Goal: Register for event/course

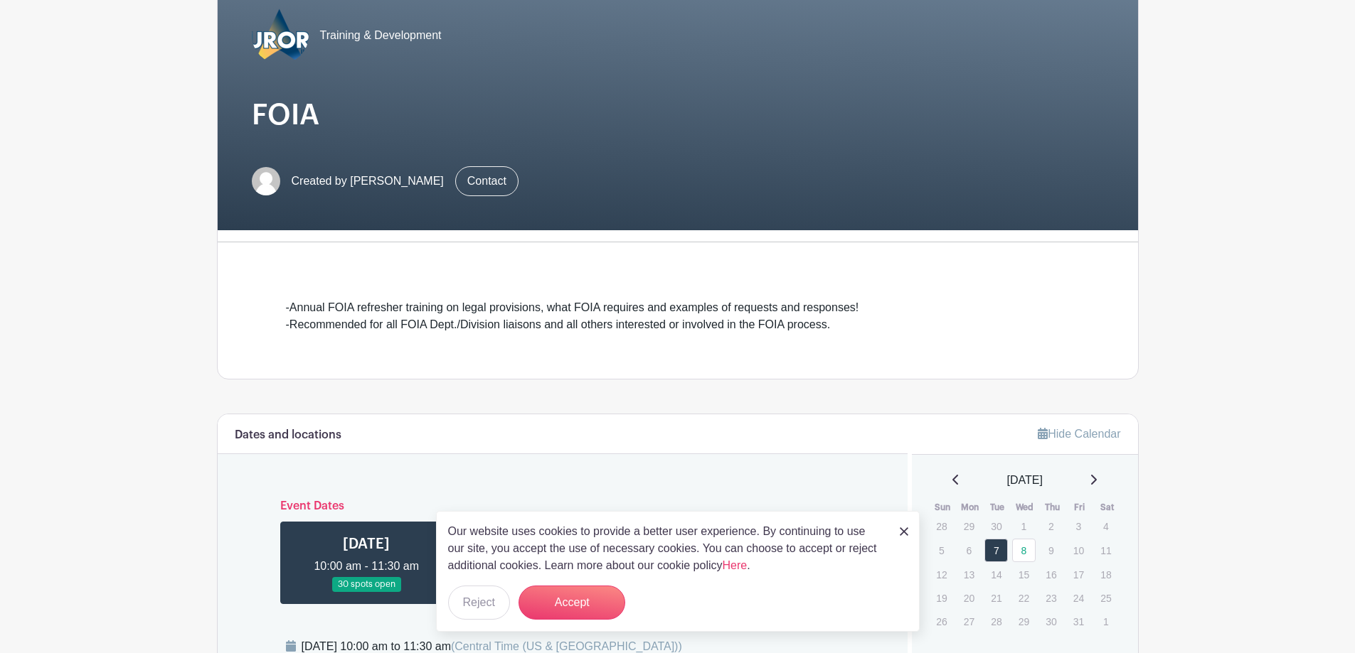
scroll to position [142, 0]
click at [582, 595] on button "Accept" at bounding box center [571, 603] width 107 height 34
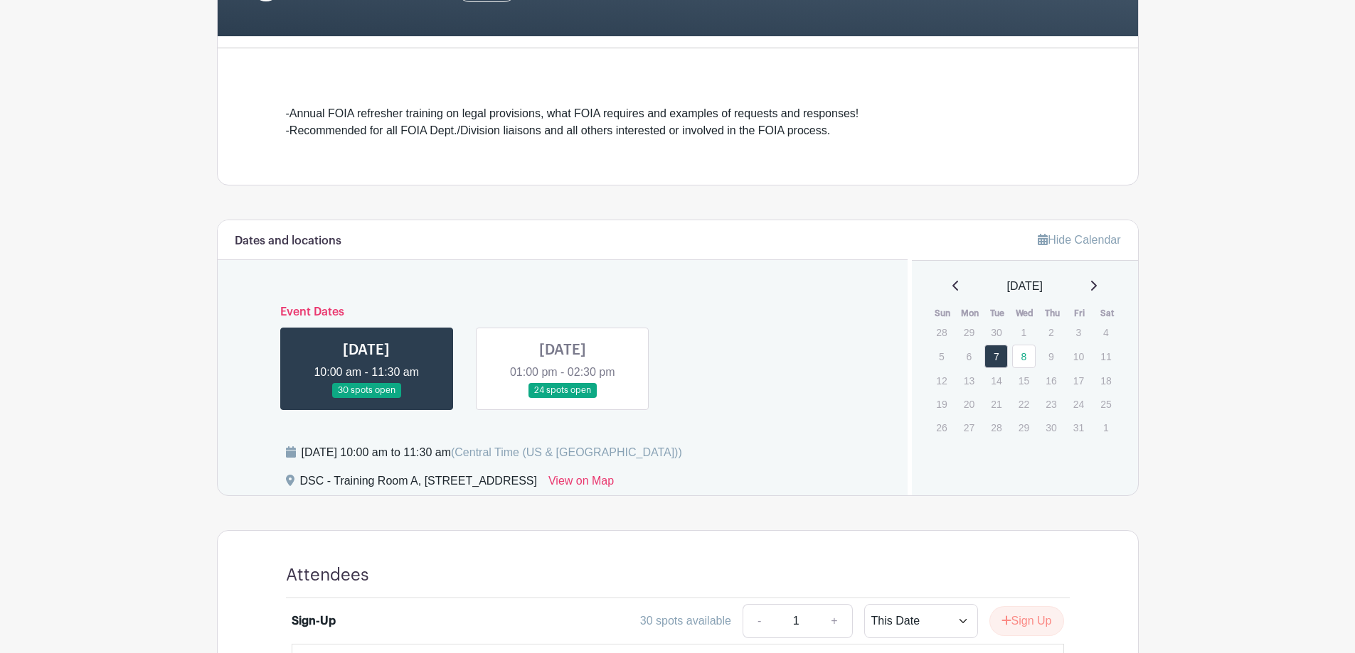
scroll to position [356, 0]
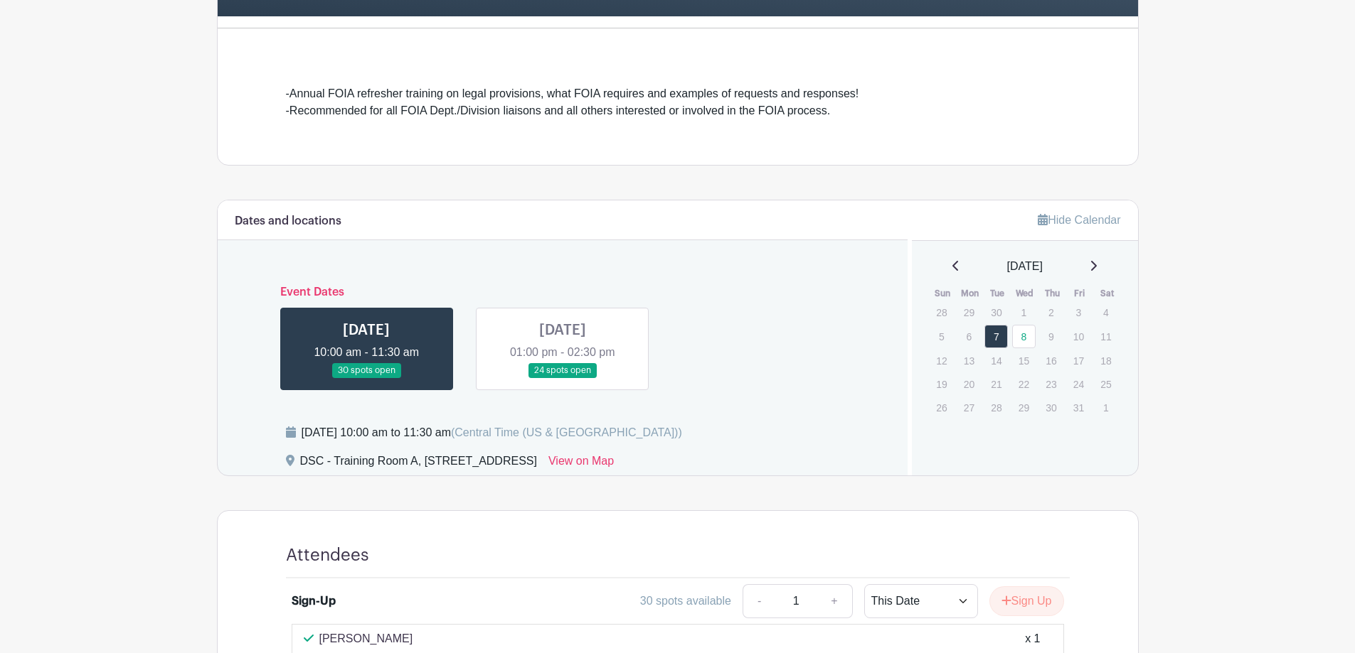
click at [366, 378] on link at bounding box center [366, 378] width 0 height 0
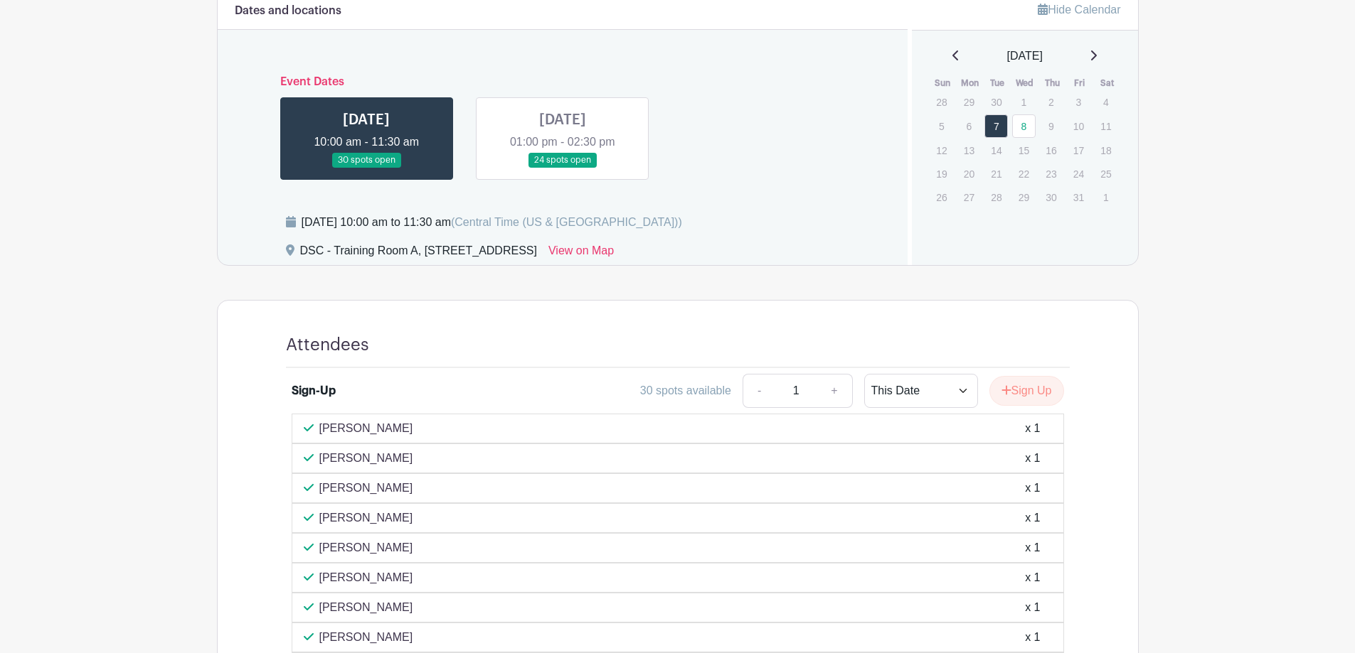
scroll to position [569, 0]
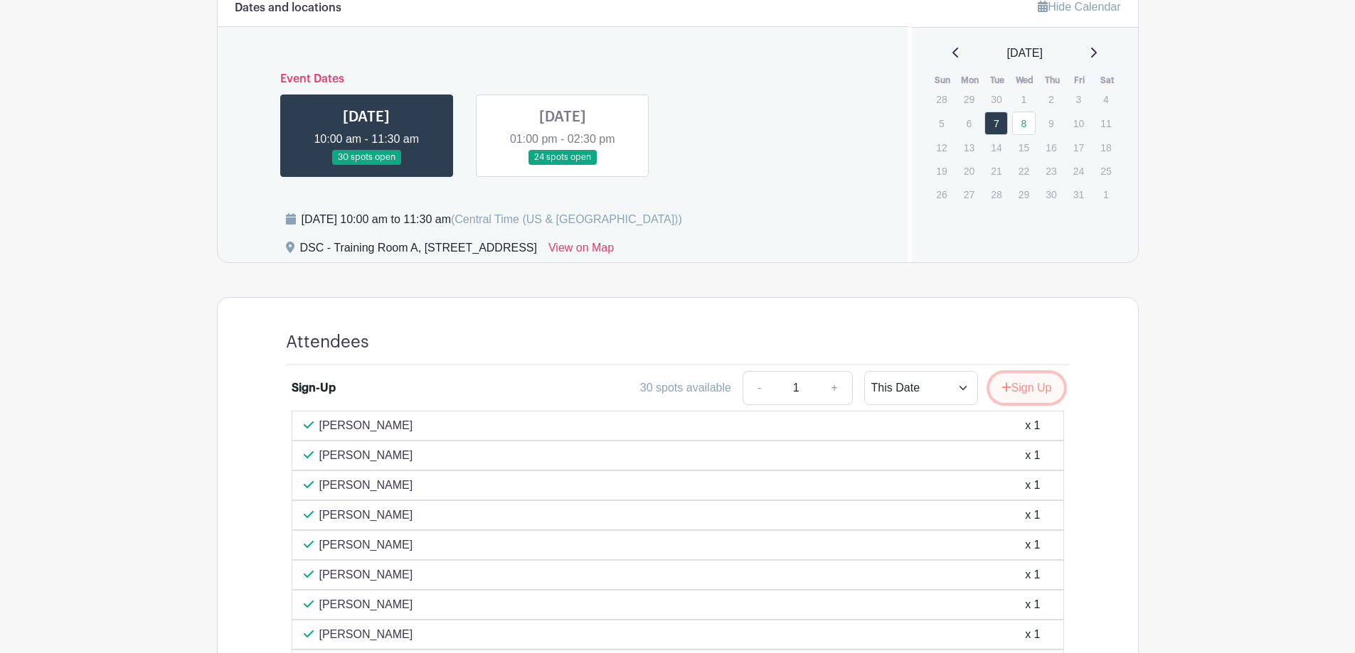
click at [1004, 383] on icon "submit" at bounding box center [1006, 387] width 10 height 11
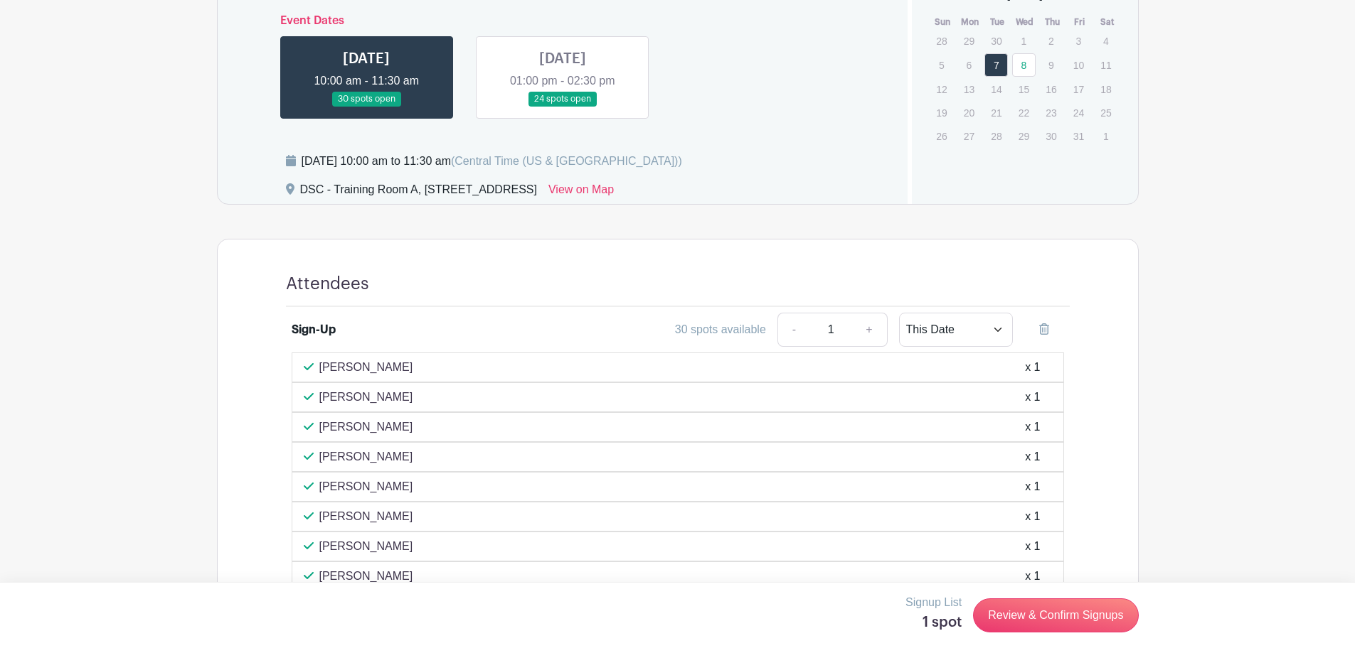
scroll to position [755, 0]
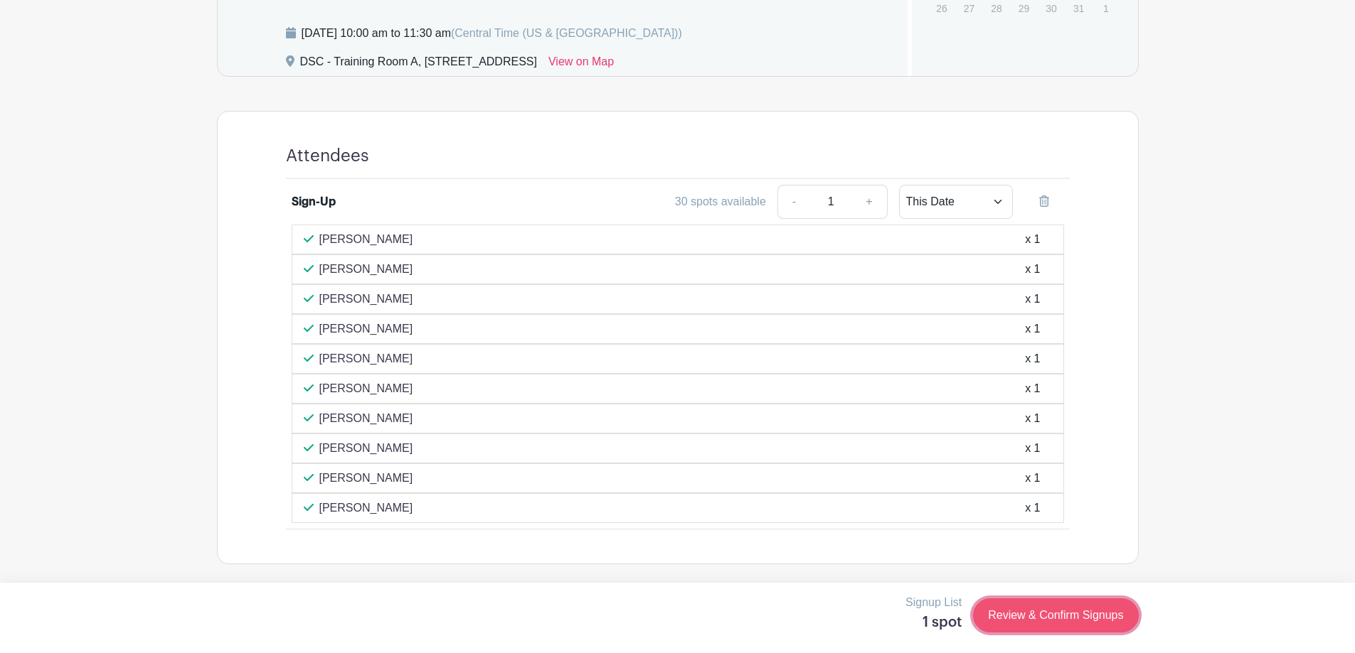
click at [1062, 617] on link "Review & Confirm Signups" at bounding box center [1055, 616] width 165 height 34
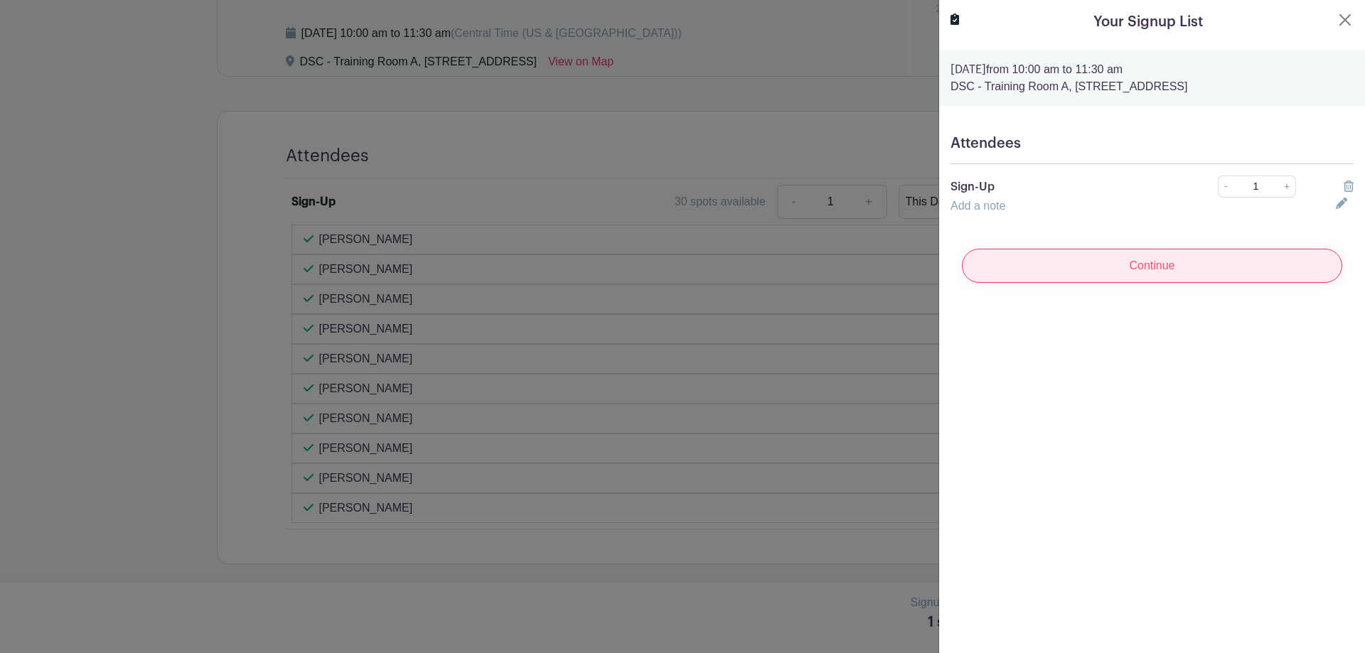
click at [1102, 264] on input "Continue" at bounding box center [1152, 266] width 380 height 34
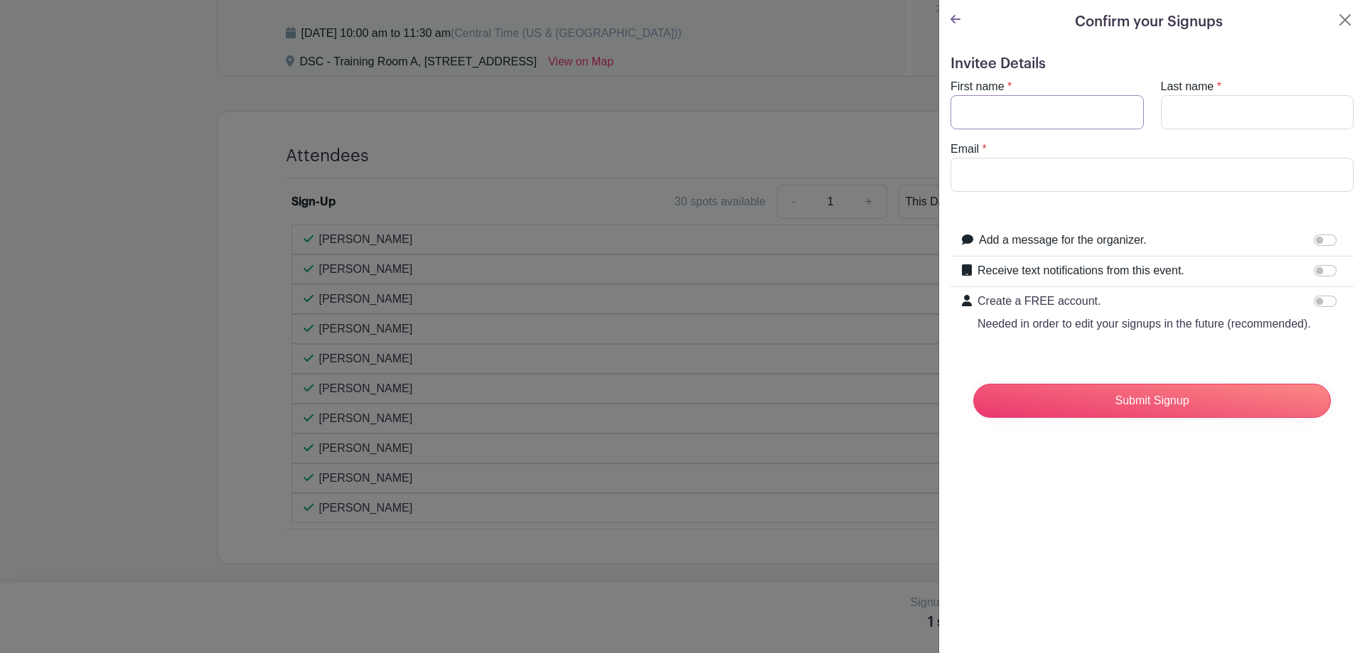
click at [1003, 113] on input "First name" at bounding box center [1047, 112] width 193 height 34
type input "g"
type input "[PERSON_NAME]"
click at [981, 167] on input "Email" at bounding box center [1152, 175] width 403 height 34
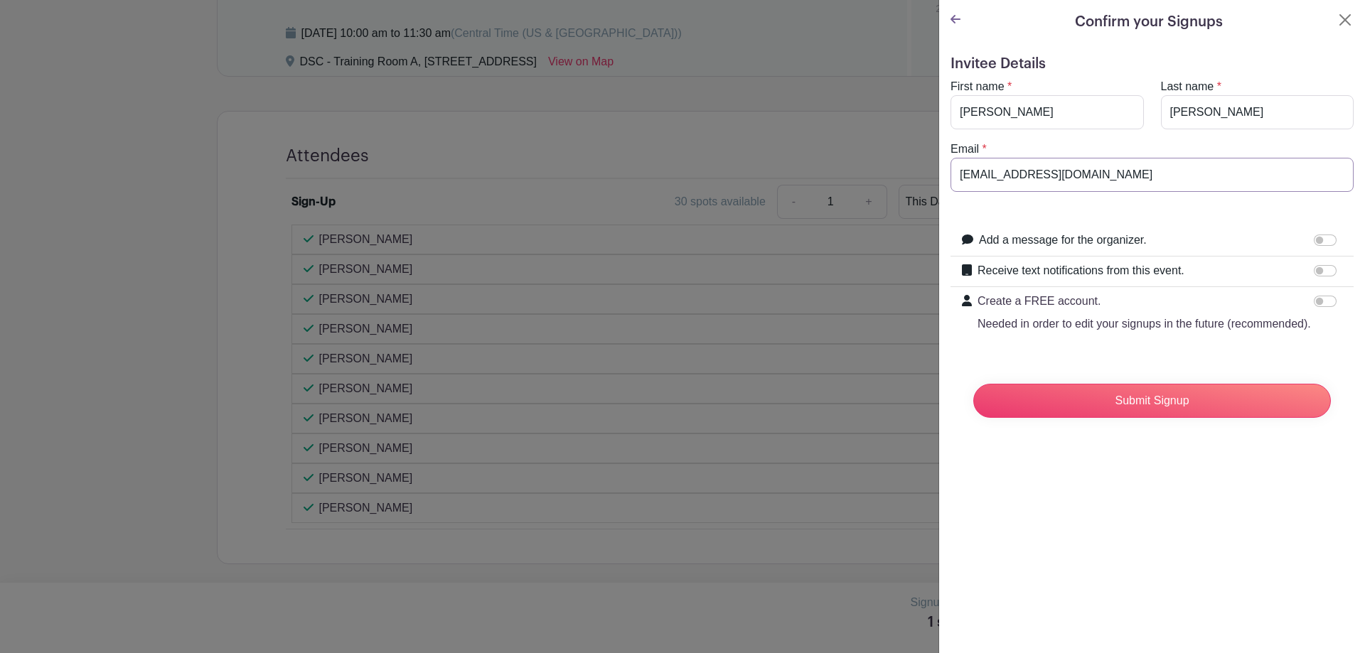
type input "[EMAIL_ADDRESS][DOMAIN_NAME]"
click at [1314, 270] on input "Receive text notifications from this event." at bounding box center [1325, 270] width 23 height 11
checkbox input "true"
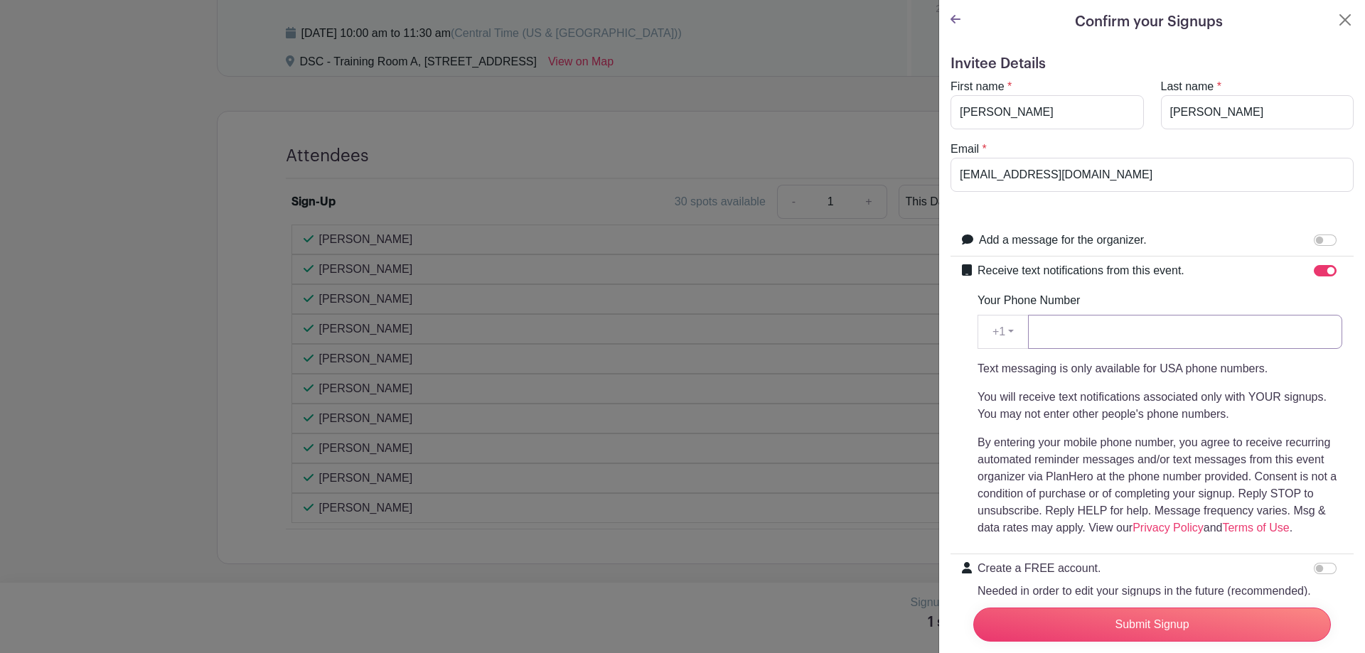
click at [1093, 327] on input "Your Phone Number" at bounding box center [1185, 332] width 314 height 34
type input "6307201479"
click at [1123, 612] on input "Submit Signup" at bounding box center [1152, 625] width 358 height 34
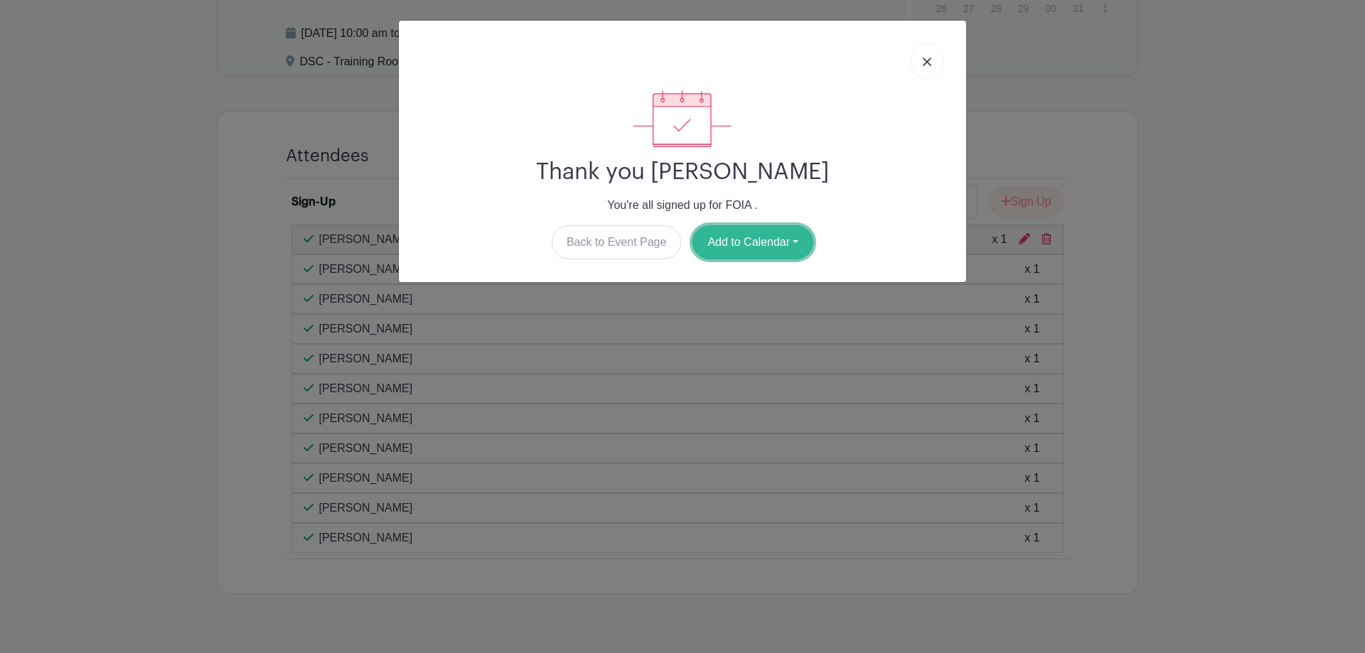
click at [754, 247] on button "Add to Calendar" at bounding box center [753, 242] width 121 height 34
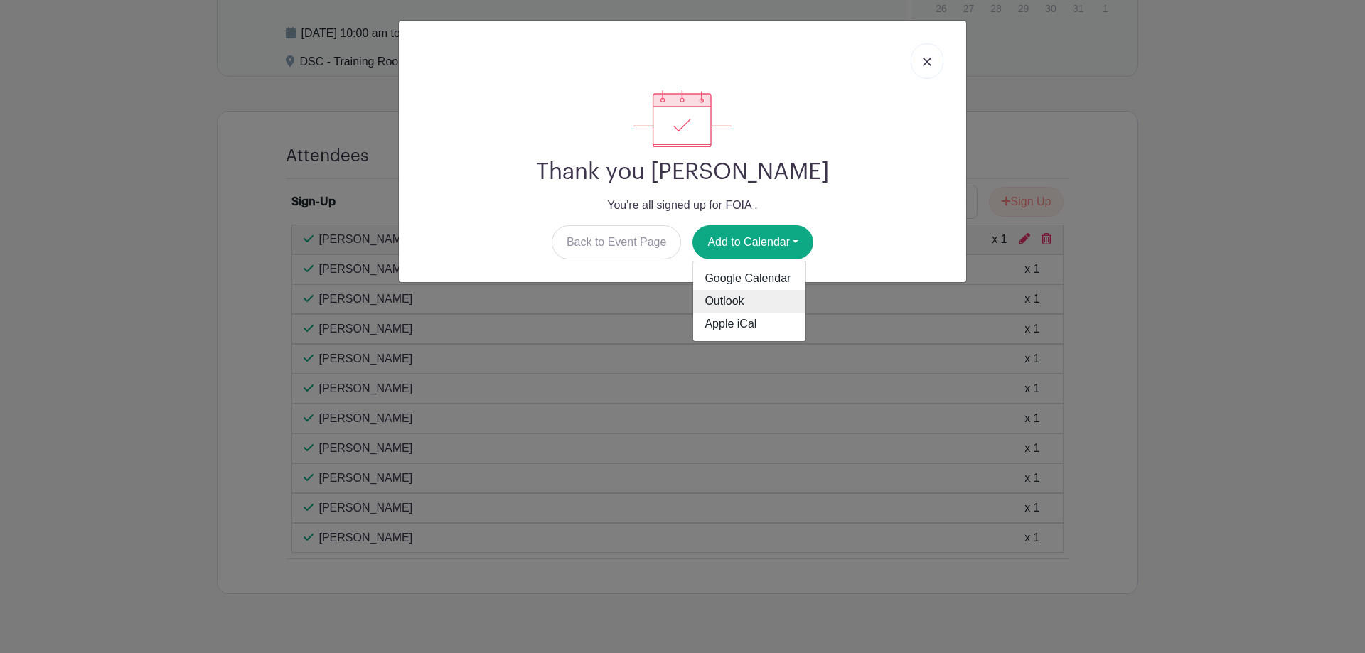
click at [740, 297] on link "Outlook" at bounding box center [749, 301] width 112 height 23
click at [922, 67] on link at bounding box center [927, 61] width 33 height 36
